Goal: Task Accomplishment & Management: Use online tool/utility

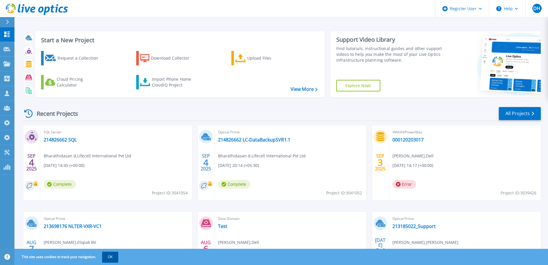
click at [115, 258] on button "OK" at bounding box center [110, 257] width 16 height 10
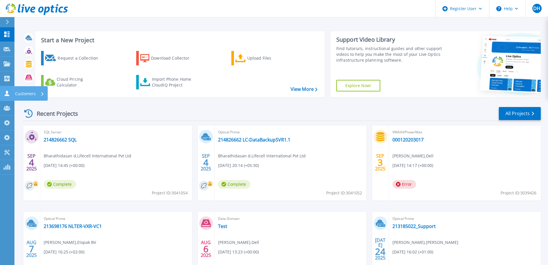
click at [7, 91] on icon at bounding box center [7, 93] width 5 height 5
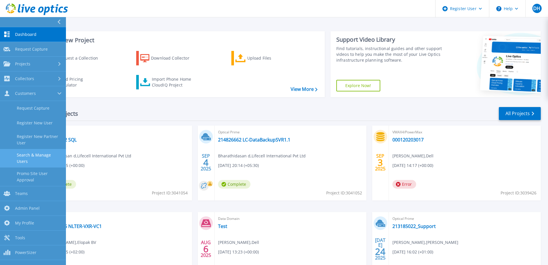
click at [32, 156] on link "Search & Manage Users" at bounding box center [33, 158] width 66 height 19
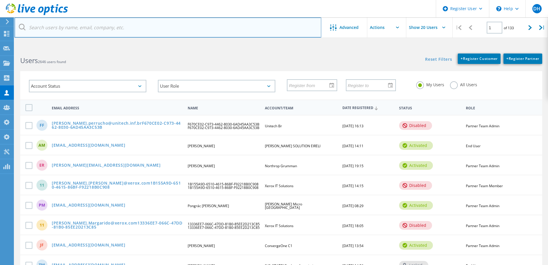
click at [119, 31] on input "text" at bounding box center [167, 27] width 307 height 20
paste input "[EMAIL_ADDRESS][DOMAIN_NAME]"
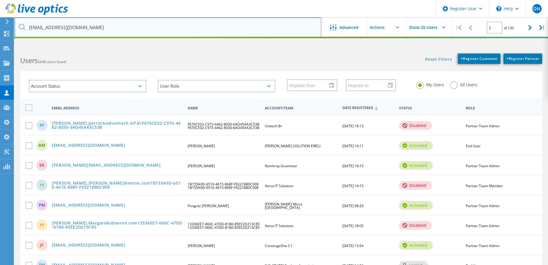
type input "[EMAIL_ADDRESS][DOMAIN_NAME]"
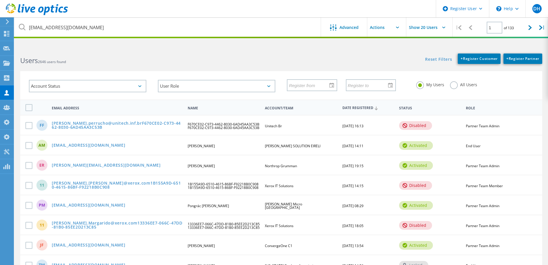
click at [458, 86] on label "All Users" at bounding box center [463, 83] width 27 height 5
click at [0, 0] on input "All Users" at bounding box center [0, 0] width 0 height 0
